Goal: Information Seeking & Learning: Learn about a topic

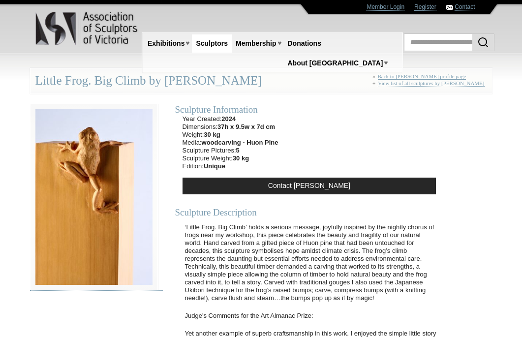
click at [413, 75] on link "Back to [PERSON_NAME] profile page" at bounding box center [422, 76] width 89 height 6
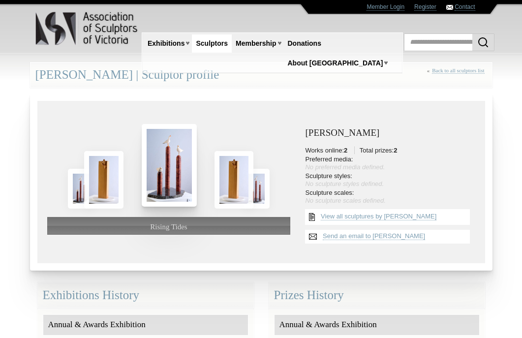
click at [165, 175] on img at bounding box center [169, 165] width 55 height 83
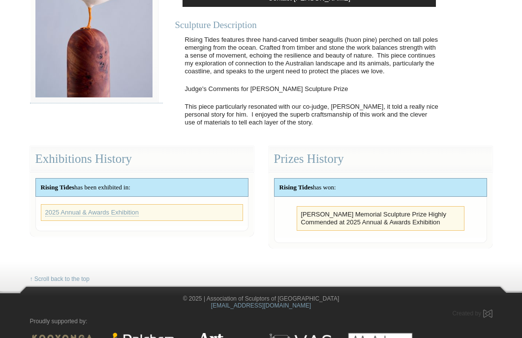
scroll to position [189, 0]
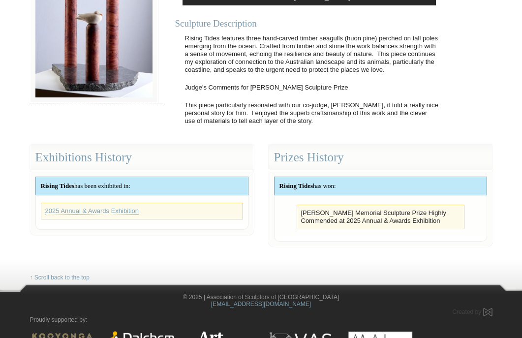
drag, startPoint x: 302, startPoint y: 212, endPoint x: 451, endPoint y: 224, distance: 149.6
click at [451, 224] on li "[PERSON_NAME] Memorial Sculpture Prize Highly Commended at 2025 Annual & Awards…" at bounding box center [380, 217] width 159 height 16
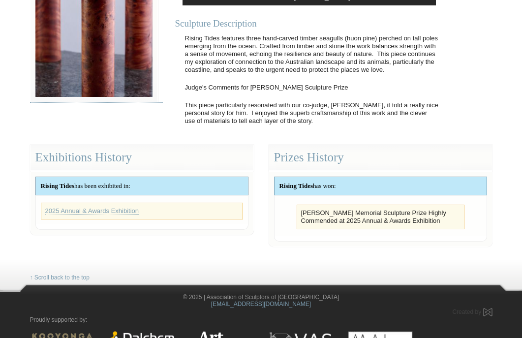
copy li "[PERSON_NAME] Memorial Sculpture Prize Highly Commended at 2025 Annual & Awards…"
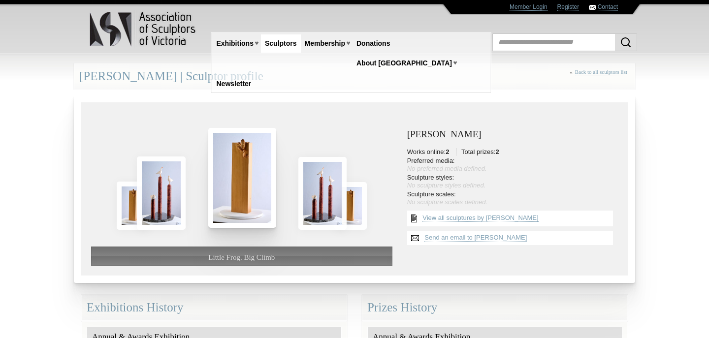
click at [237, 190] on img at bounding box center [242, 177] width 68 height 99
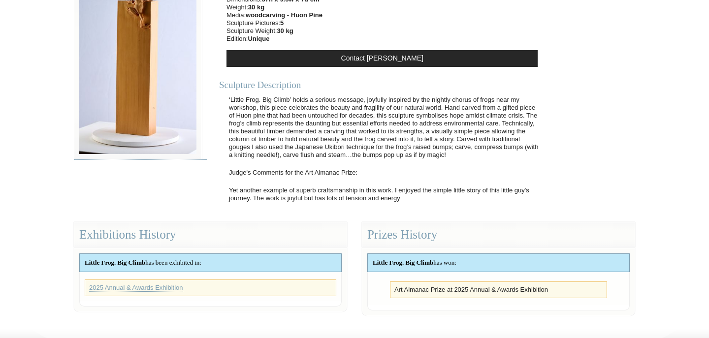
scroll to position [128, 0]
